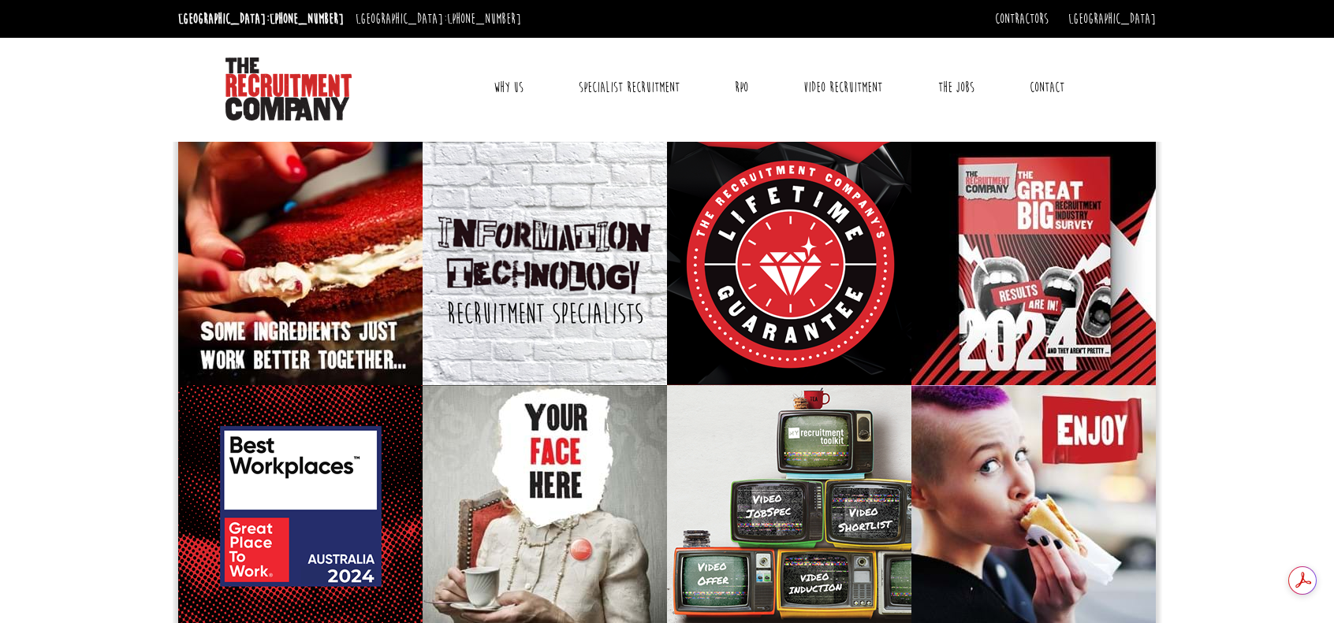
scroll to position [14, 0]
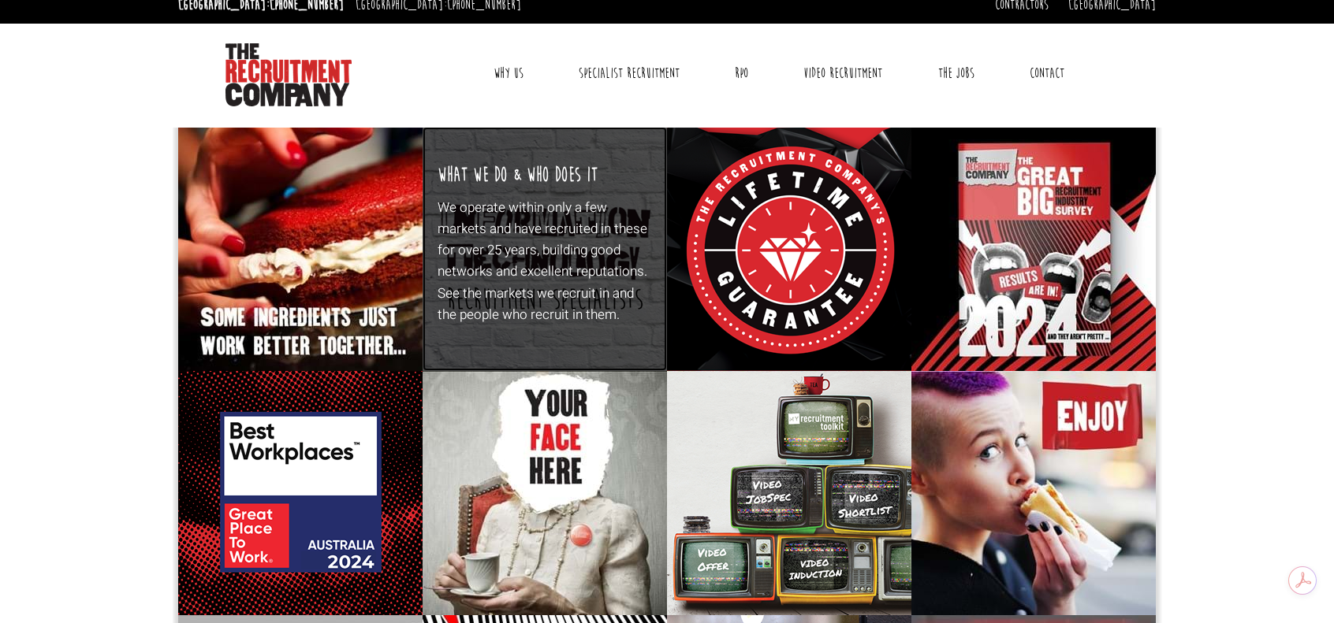
click at [508, 284] on p "We operate within only a few markets and have recruited in these for over 25 ye…" at bounding box center [544, 261] width 215 height 128
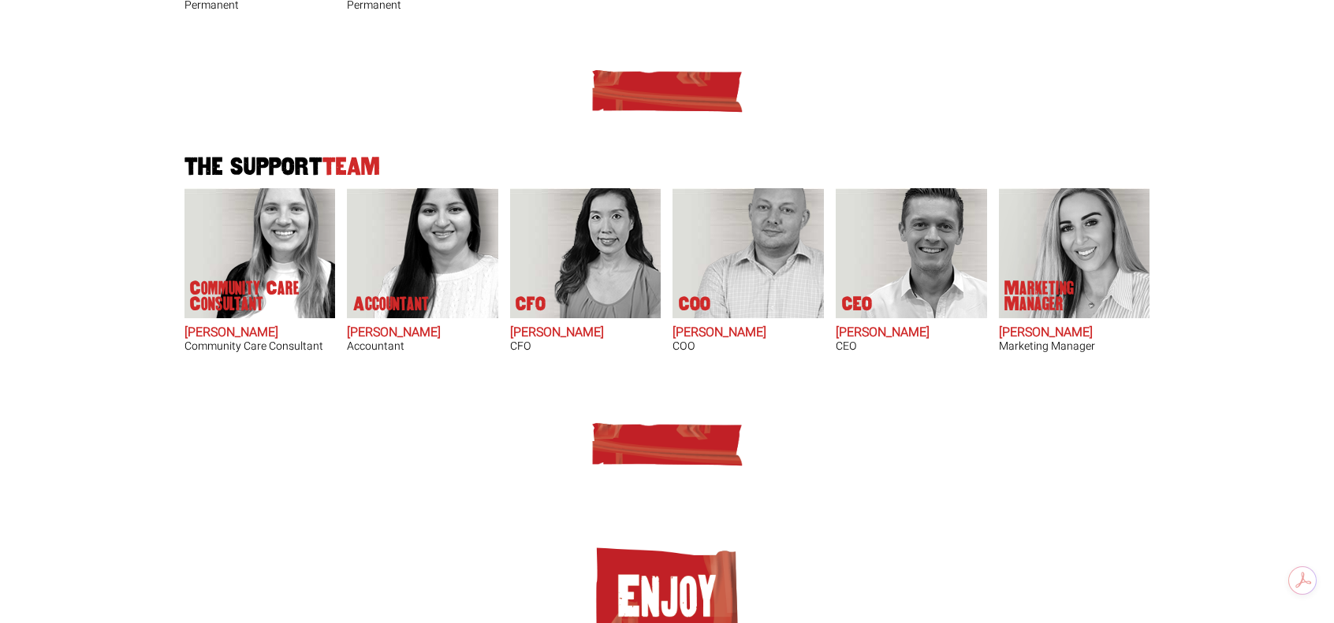
scroll to position [1075, 0]
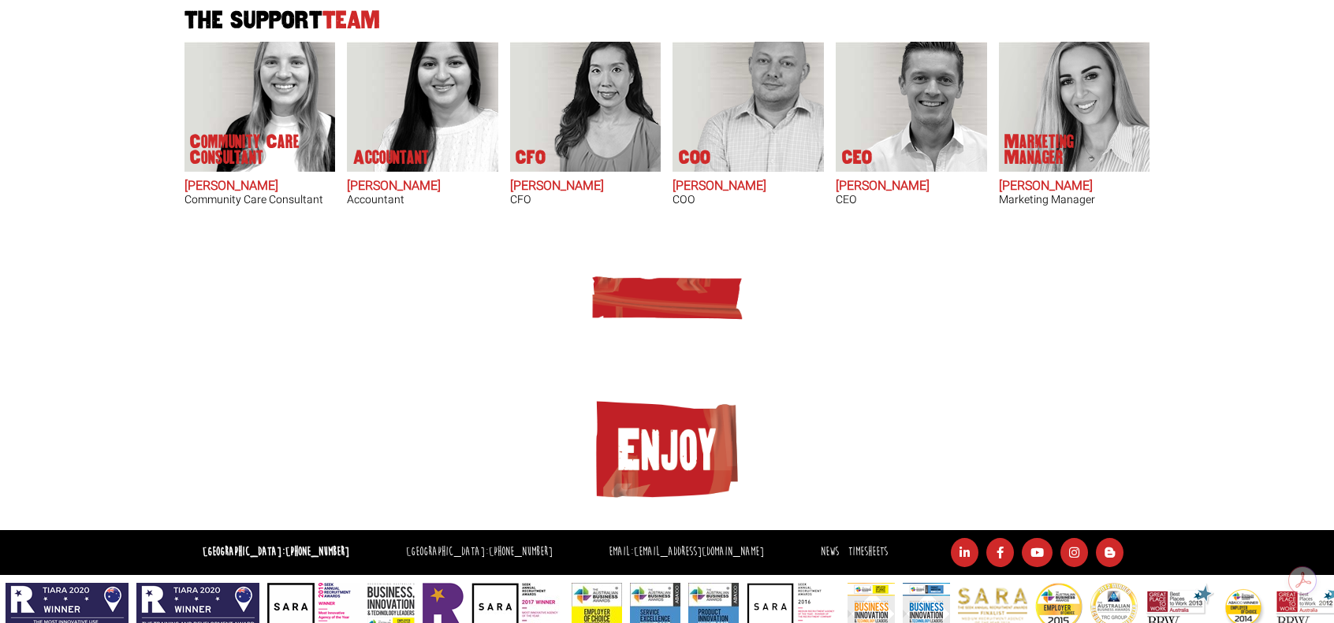
click at [654, 452] on img at bounding box center [667, 451] width 158 height 111
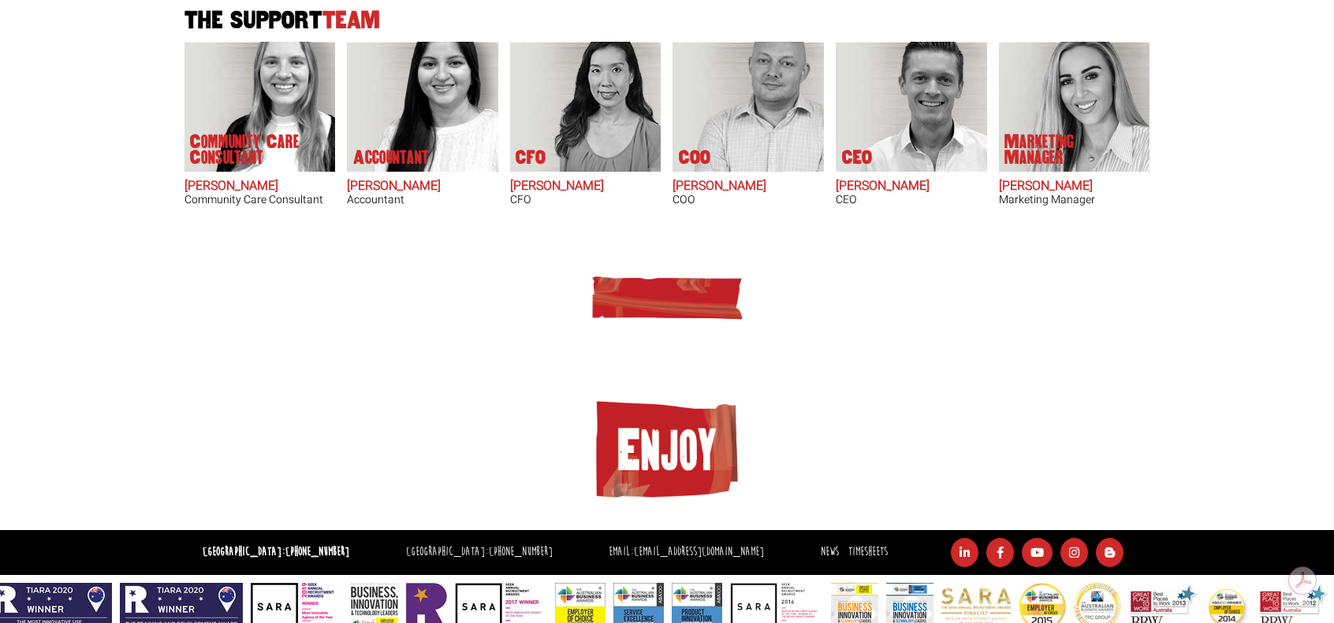
click at [660, 278] on img at bounding box center [667, 297] width 158 height 47
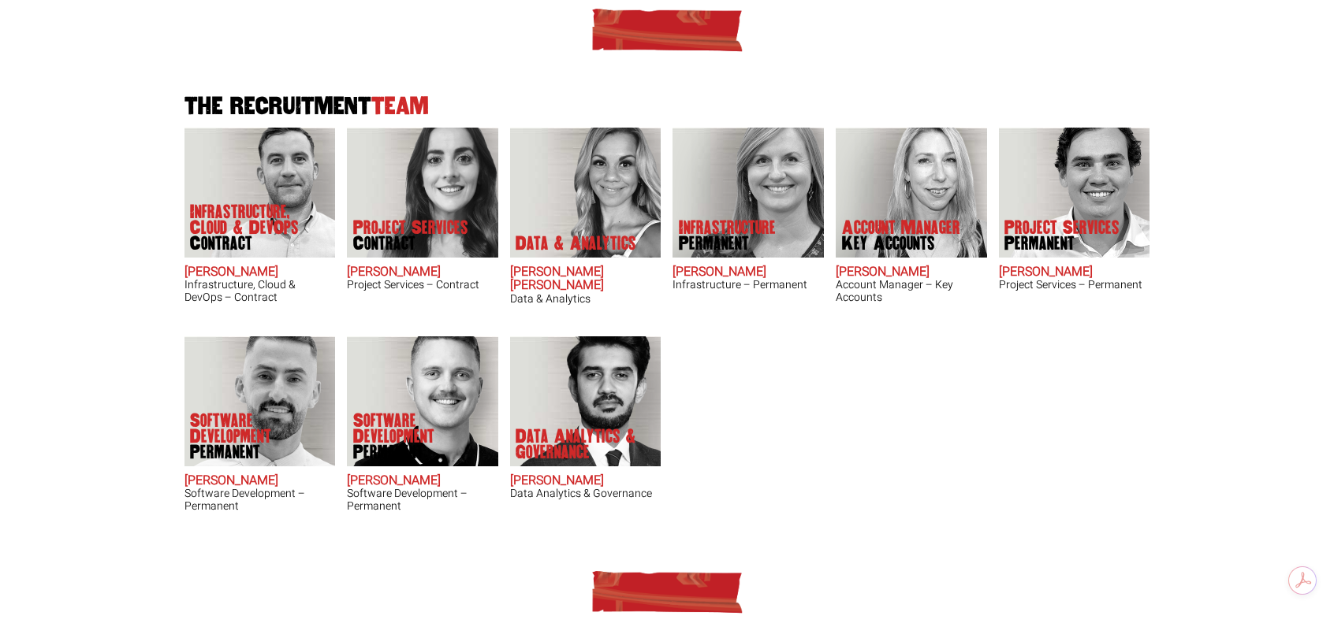
scroll to position [421, 0]
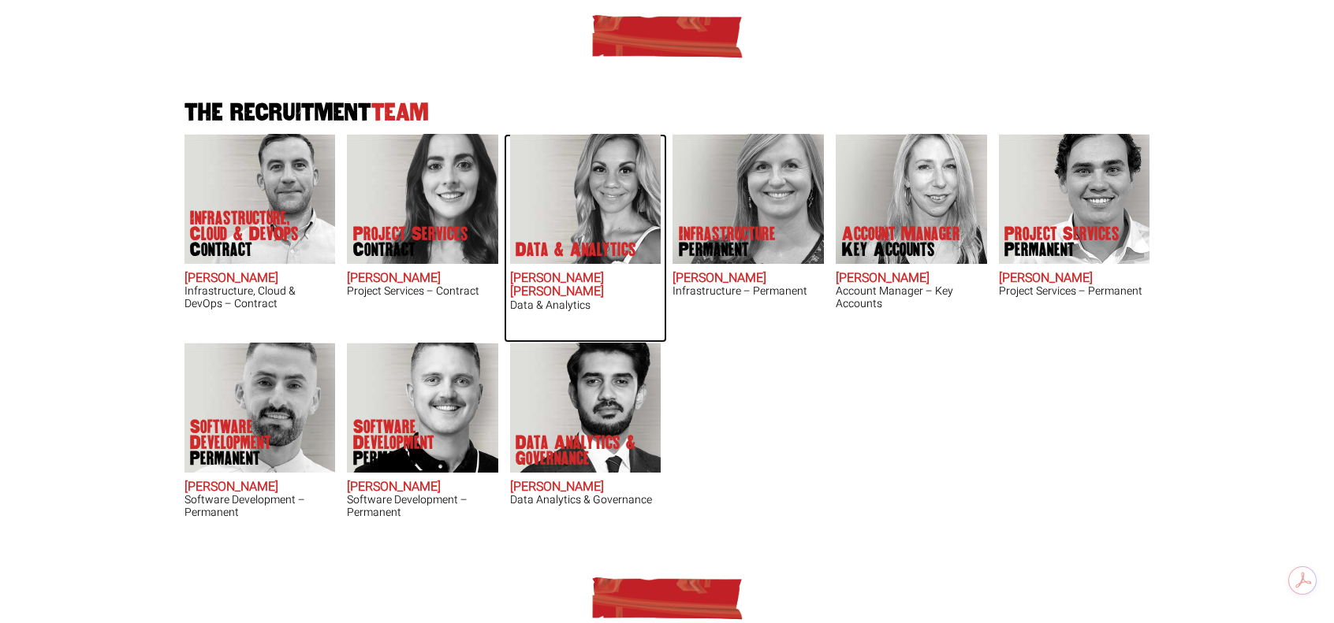
click at [586, 242] on p "Data & Analytics" at bounding box center [575, 250] width 121 height 16
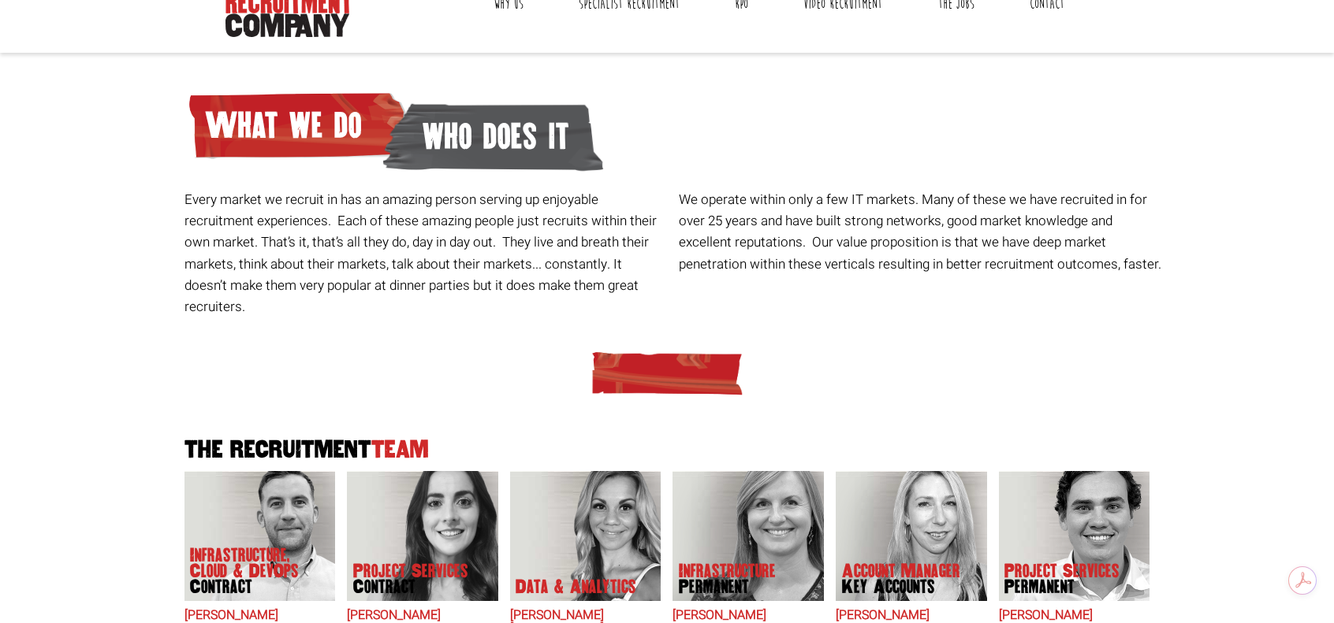
scroll to position [82, 0]
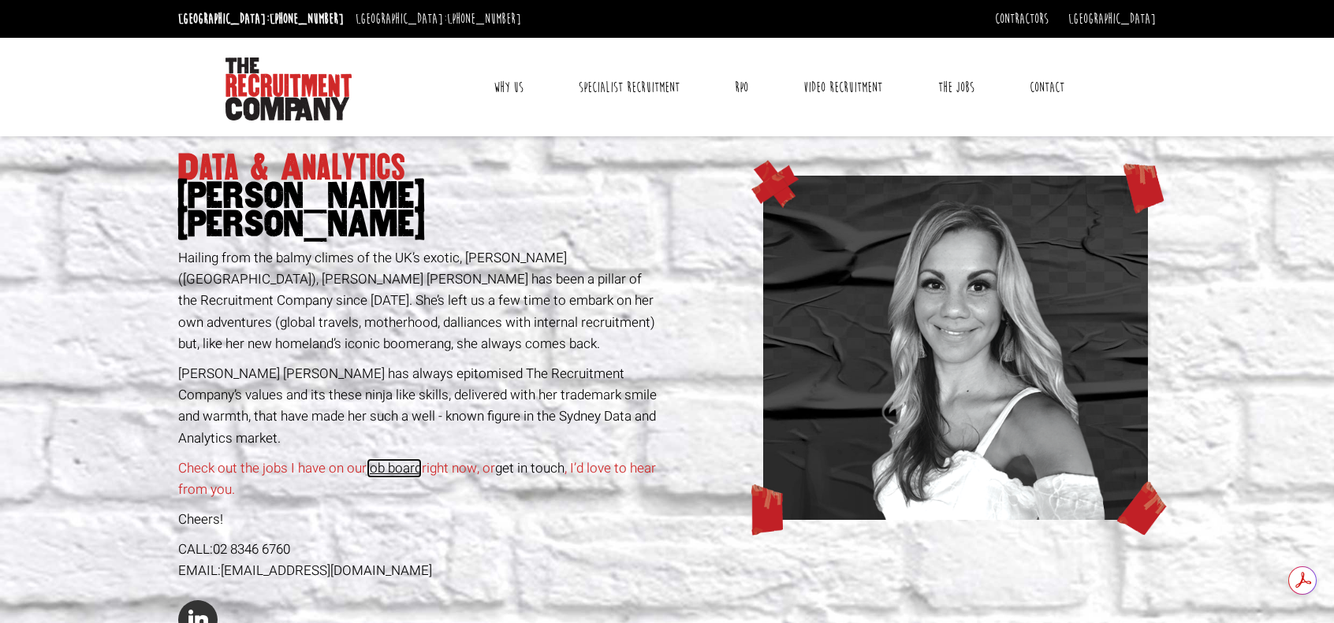
click at [390, 459] on link "job board" at bounding box center [393, 469] width 55 height 20
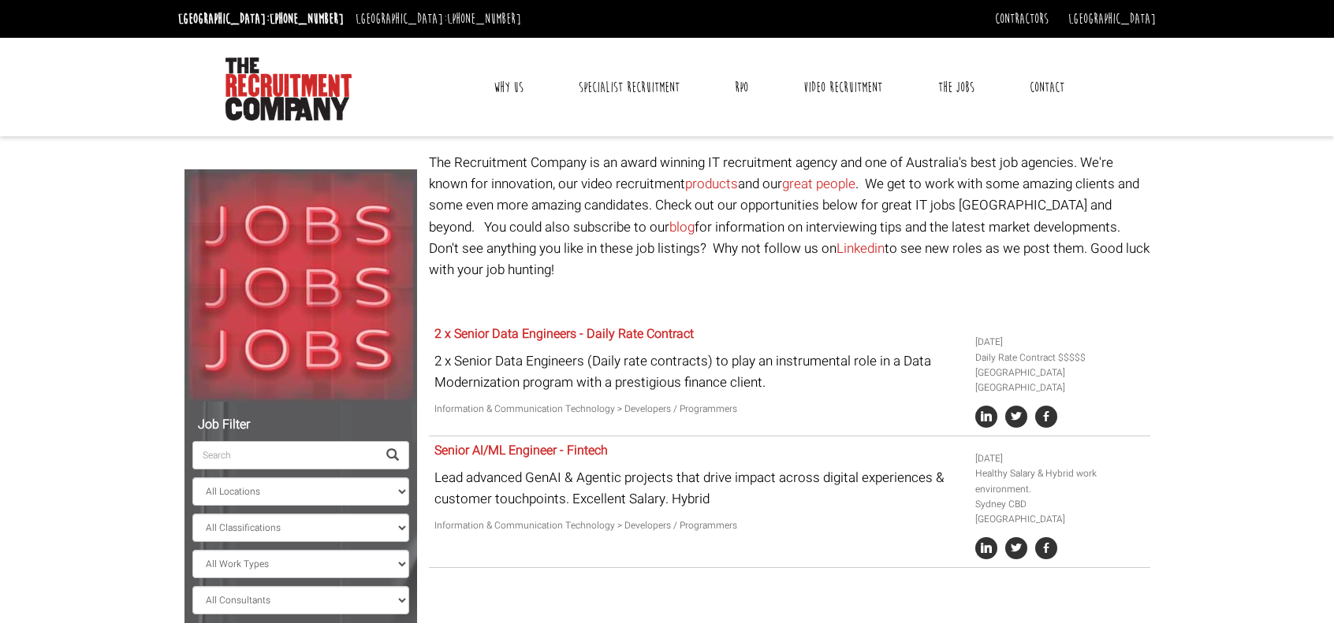
select select "[PERSON_NAME] [PERSON_NAME]"
